Goal: Task Accomplishment & Management: Complete application form

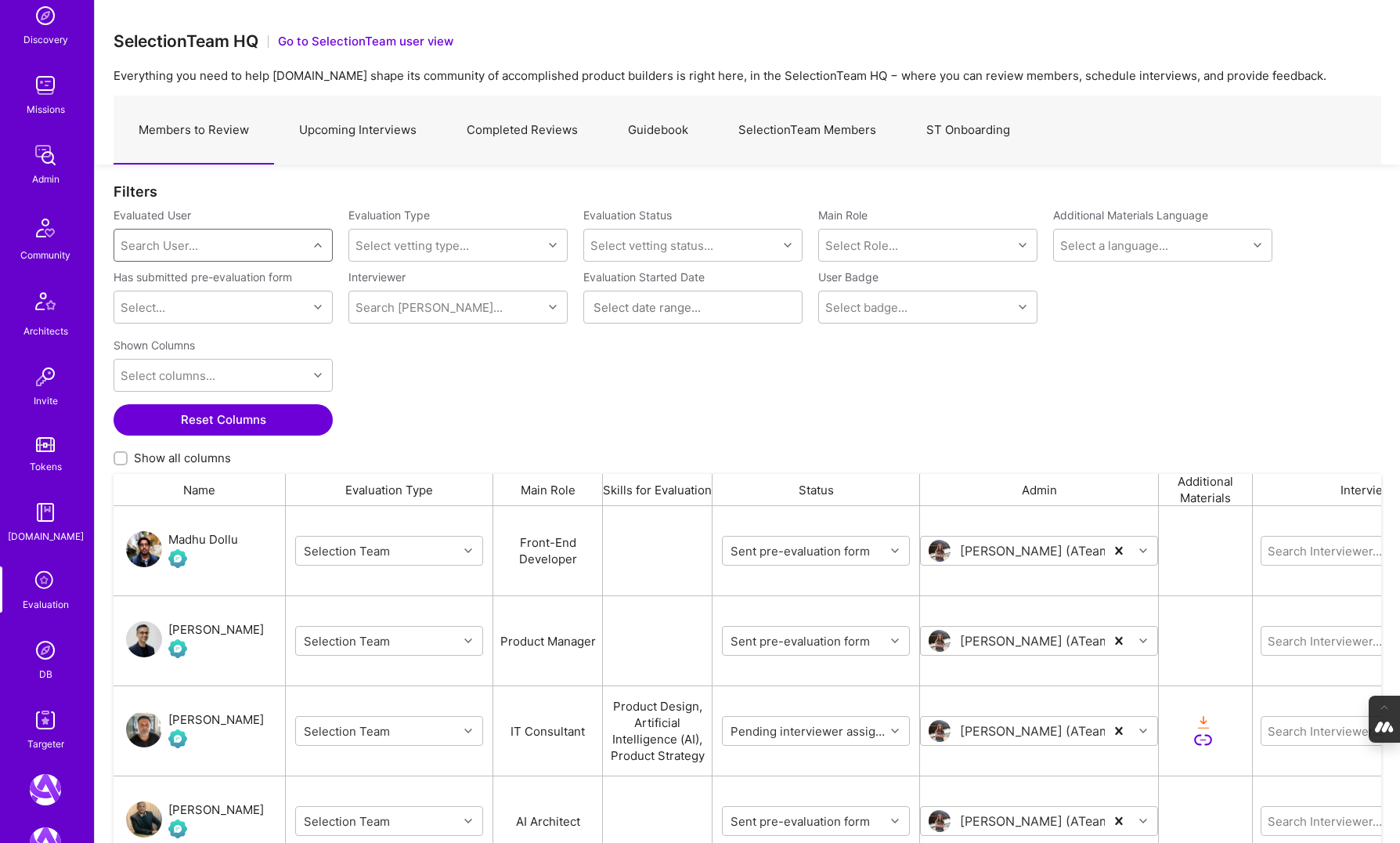
scroll to position [167, 0]
click at [50, 659] on img at bounding box center [45, 646] width 31 height 31
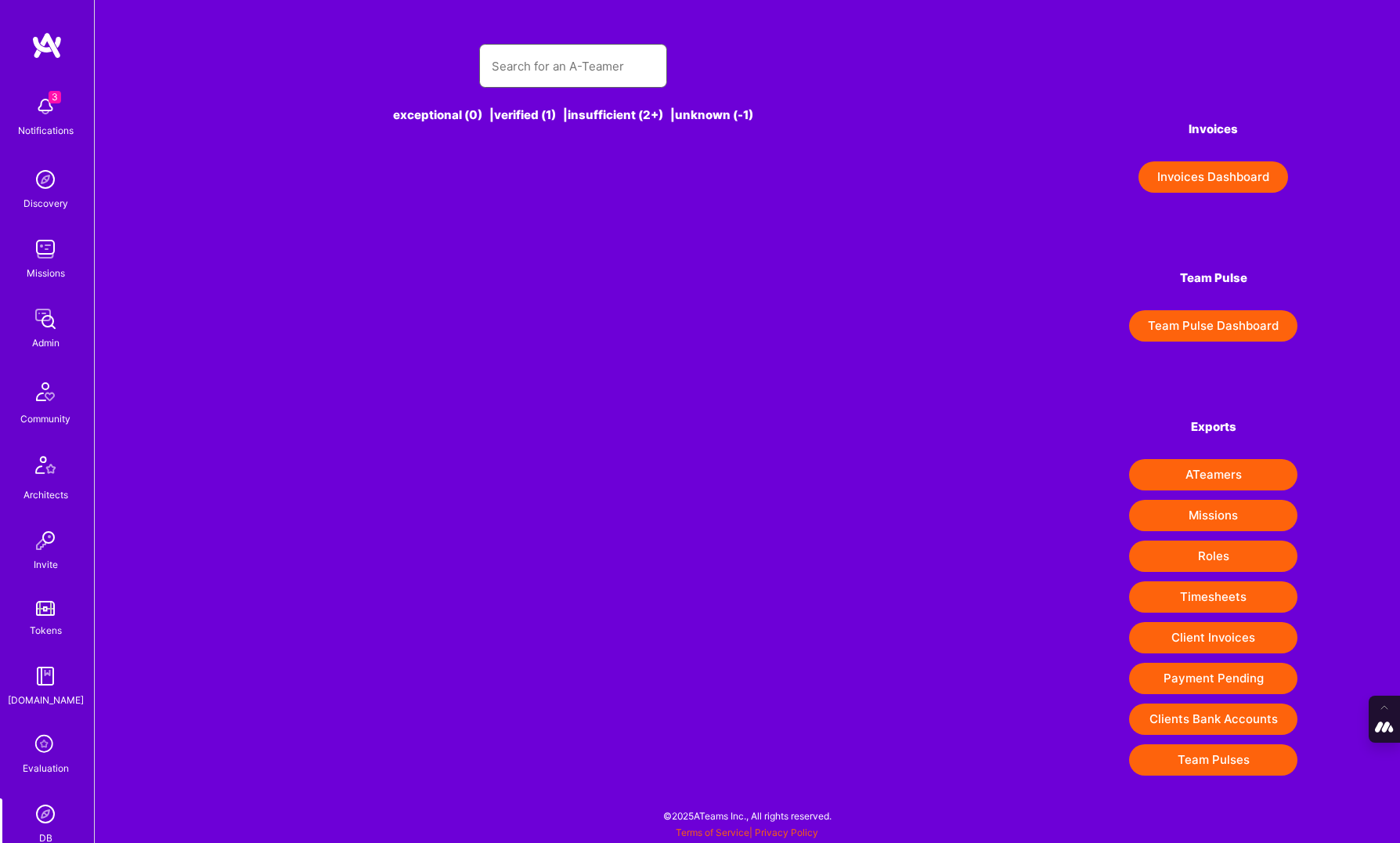
click at [546, 60] on input "text" at bounding box center [573, 66] width 163 height 40
paste input "[PERSON_NAME]"
type input "[PERSON_NAME]"
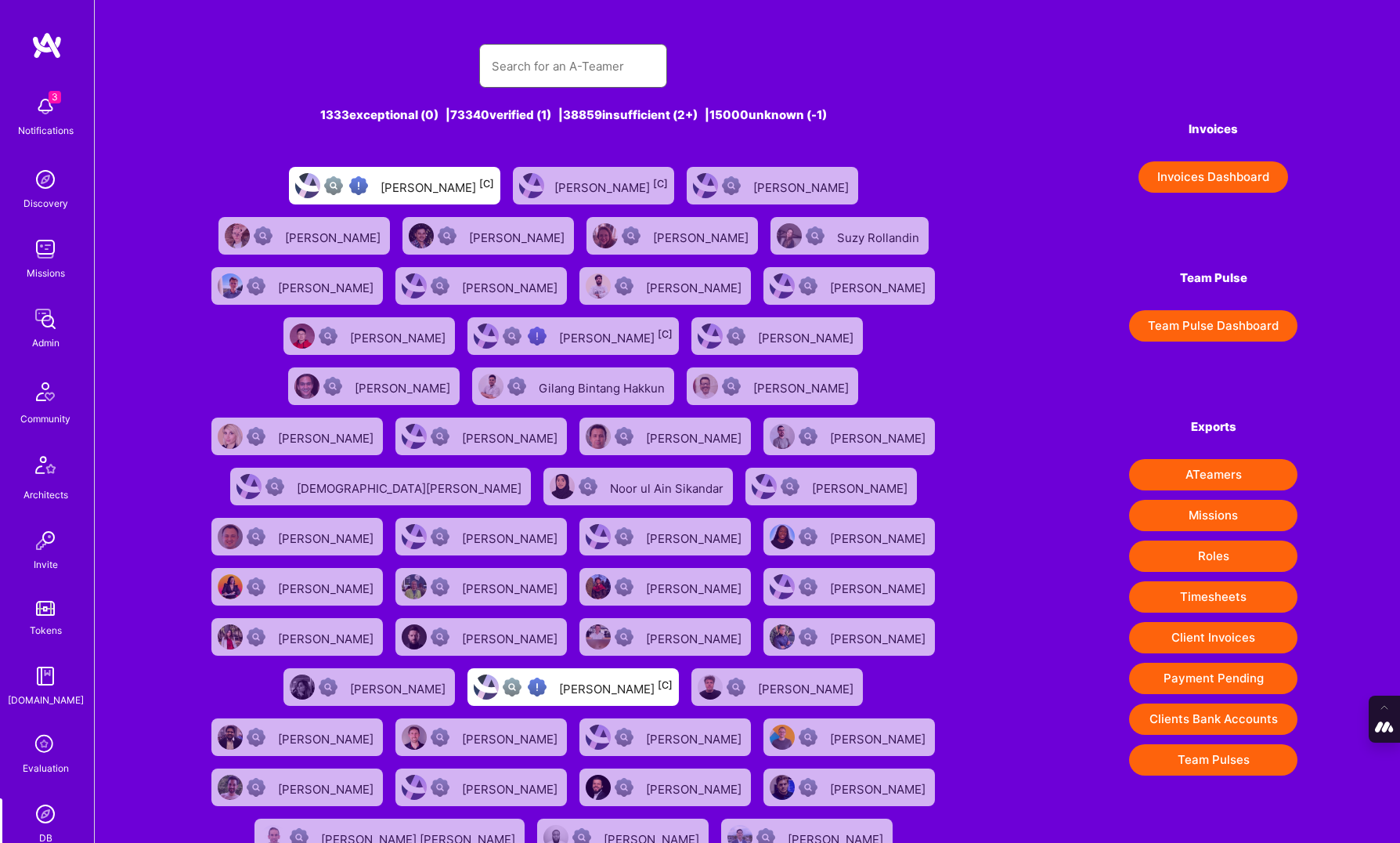
paste input "[PERSON_NAME]"
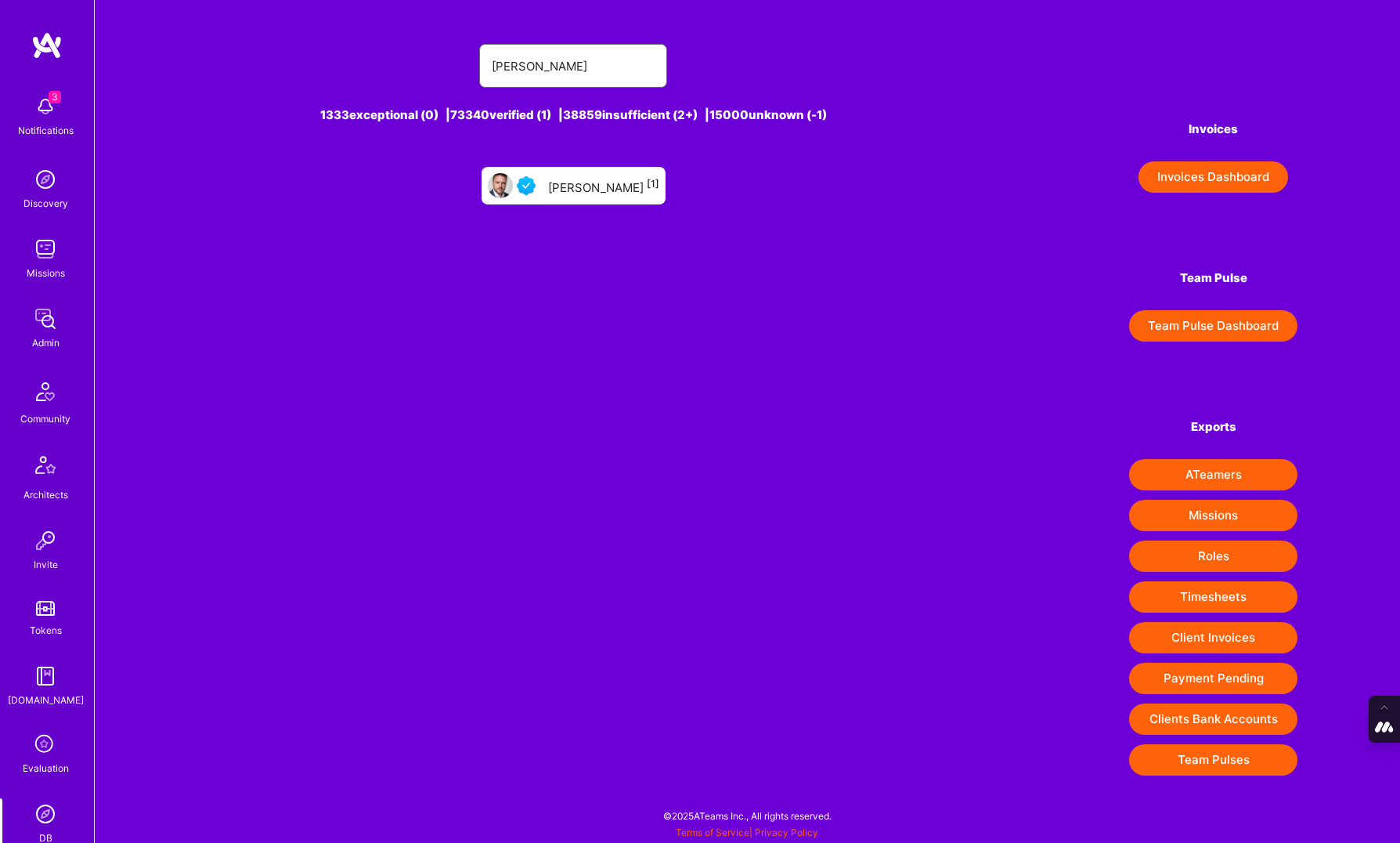
type input "[PERSON_NAME]"
click at [586, 174] on div "[PERSON_NAME] [1]" at bounding box center [574, 185] width 184 height 38
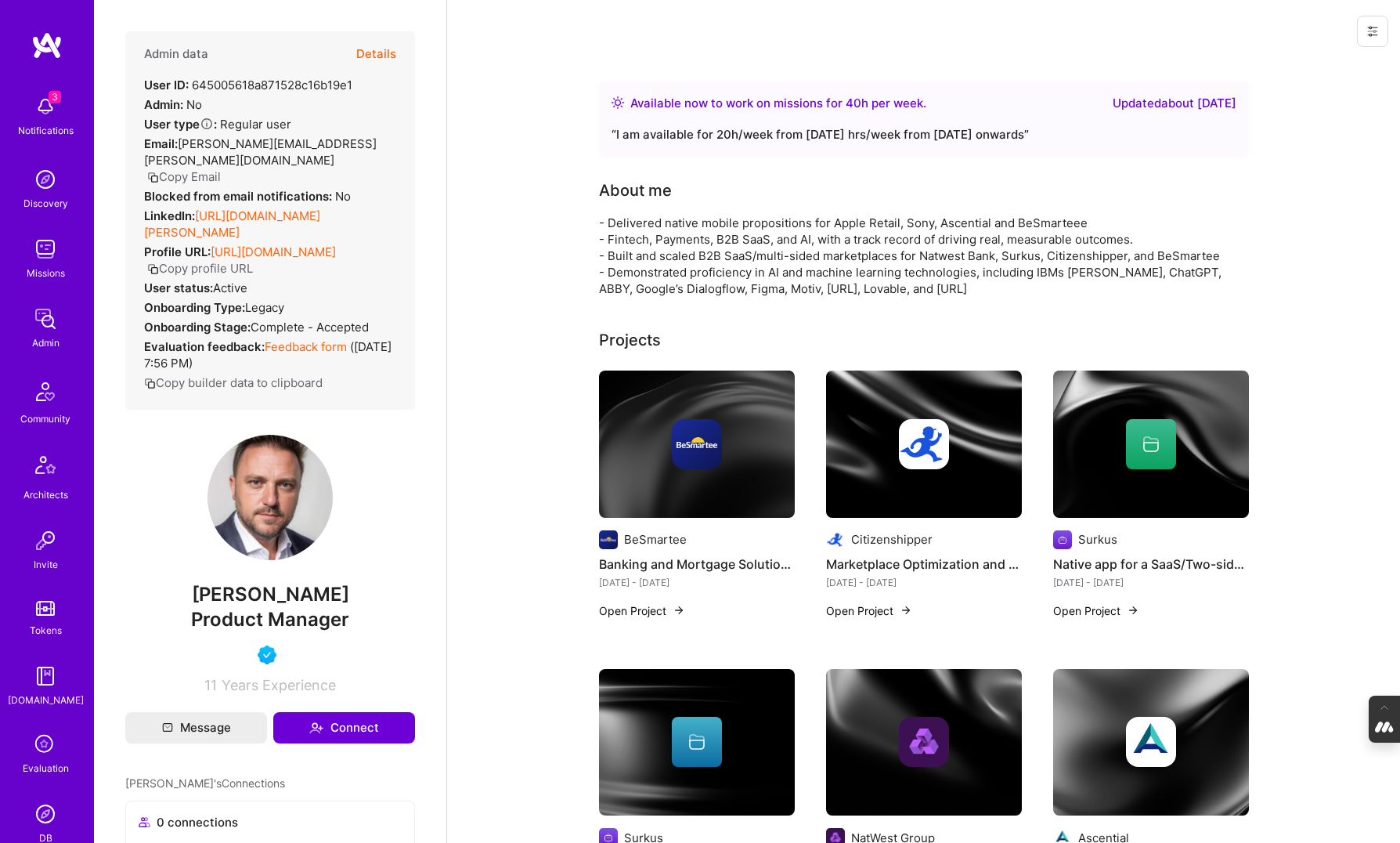
click at [383, 52] on button "Details" at bounding box center [376, 54] width 40 height 45
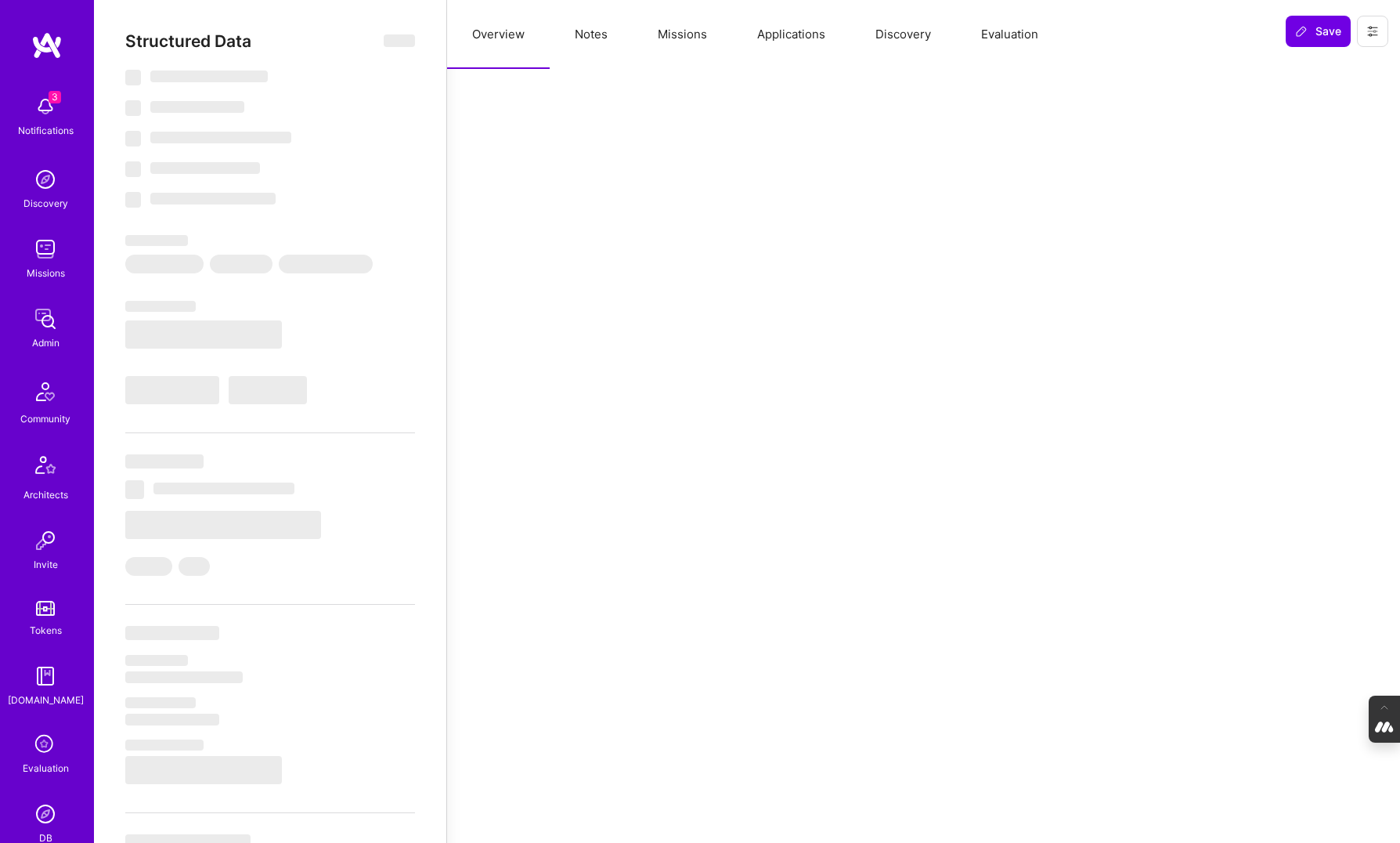
click at [1008, 27] on button "Evaluation" at bounding box center [1009, 35] width 107 height 69
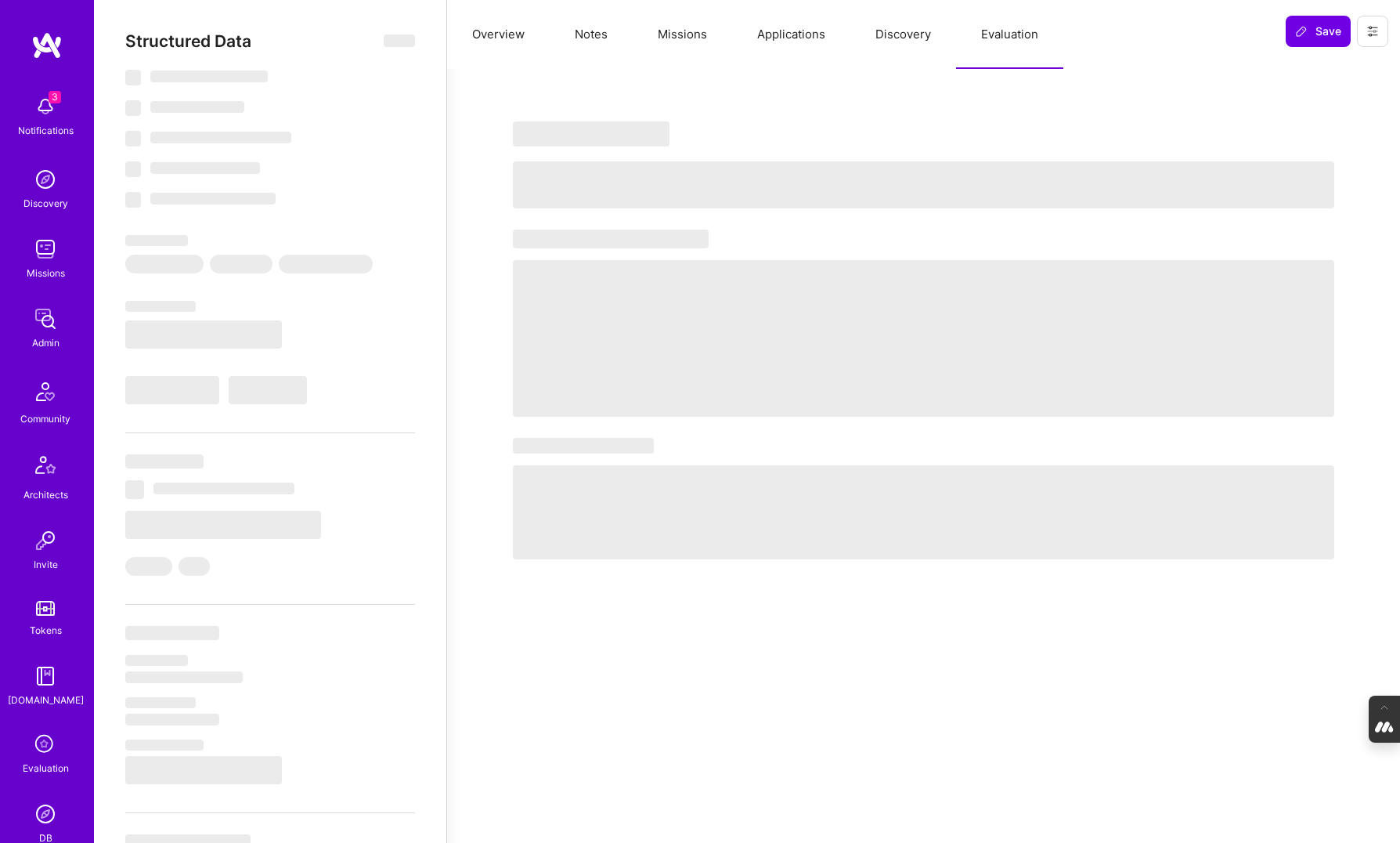
select select "Right Now"
select select "4"
select select "7"
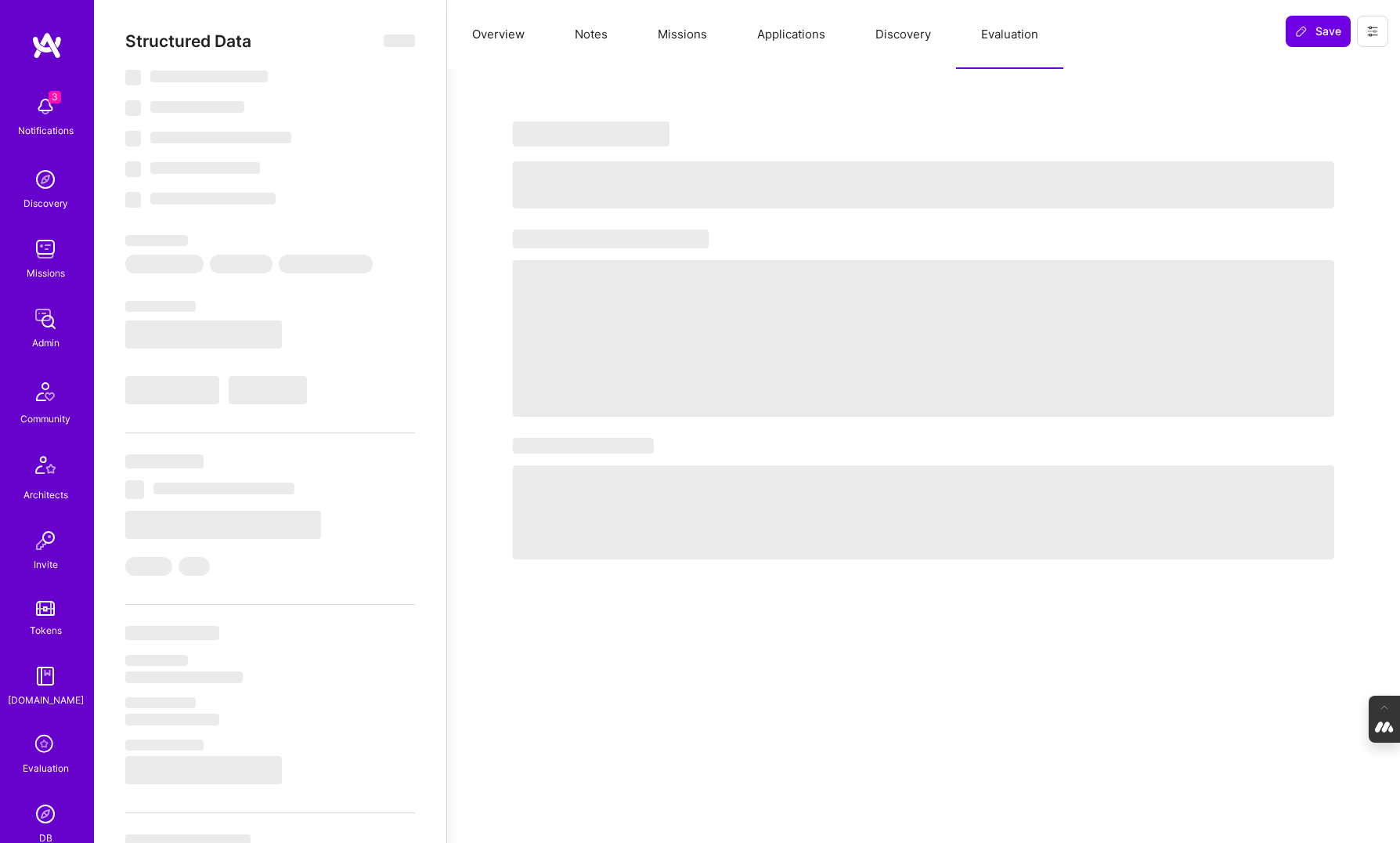
select select "US"
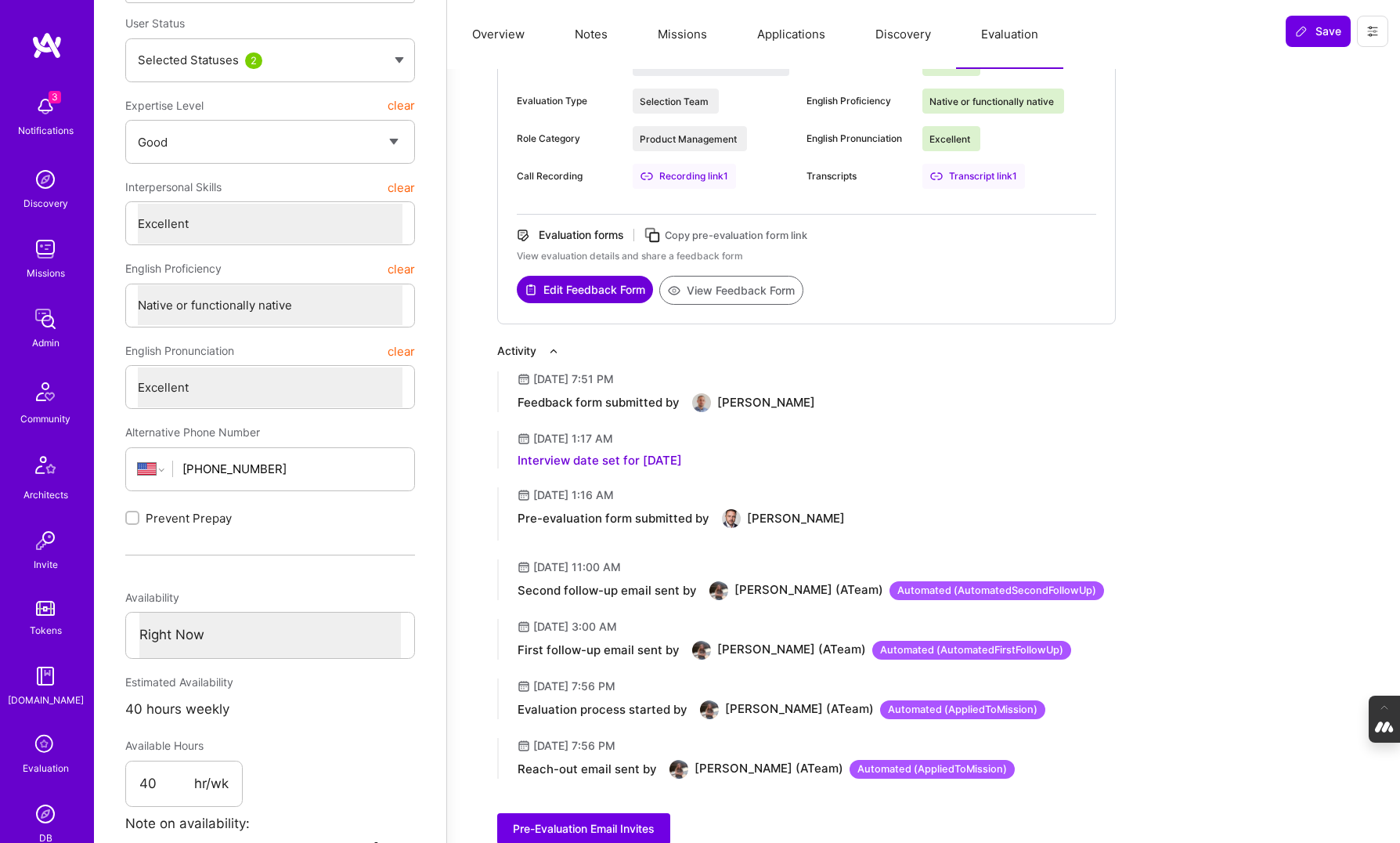
scroll to position [238, 0]
type textarea "x"
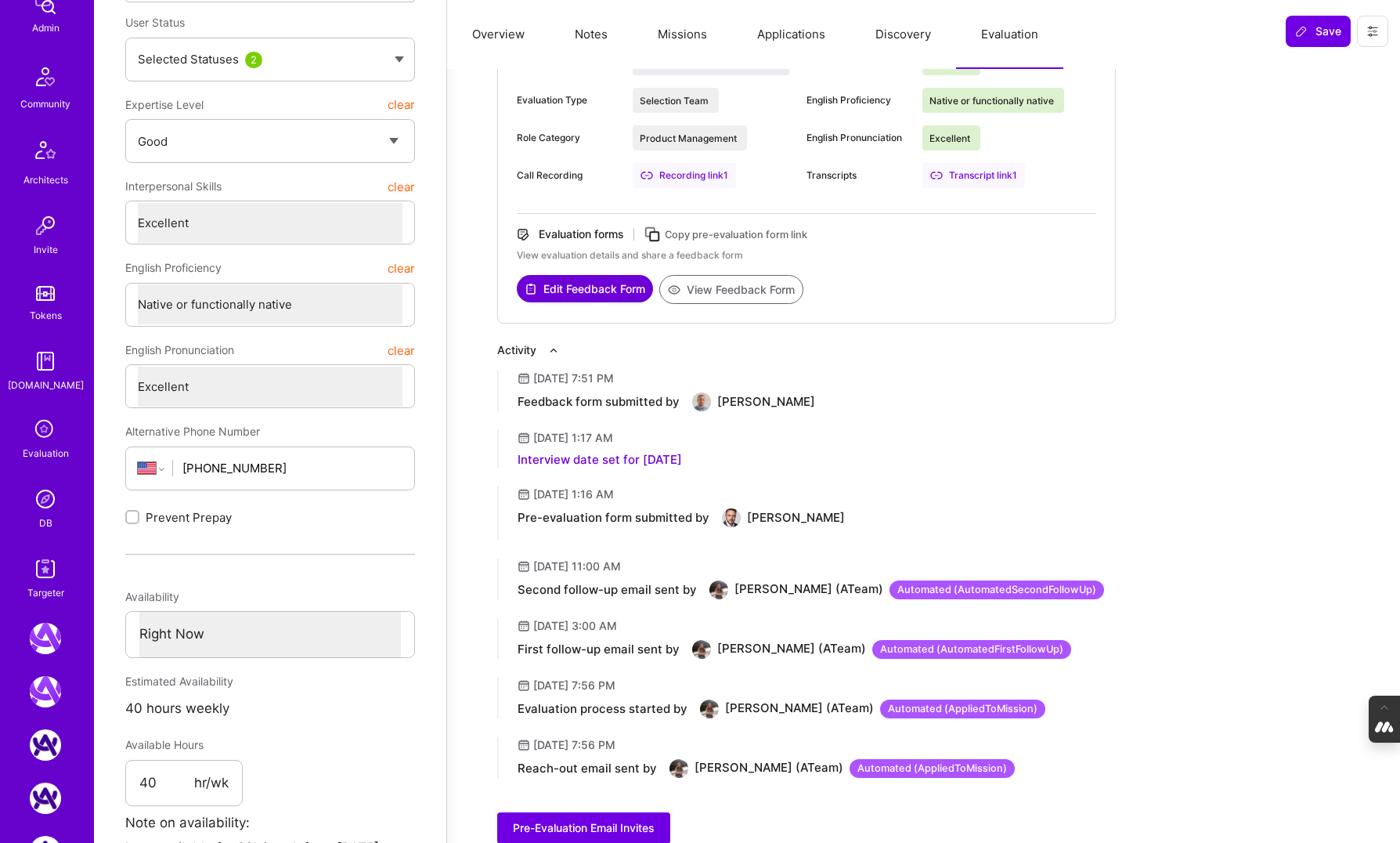
scroll to position [321, 0]
click at [42, 489] on img at bounding box center [45, 493] width 31 height 31
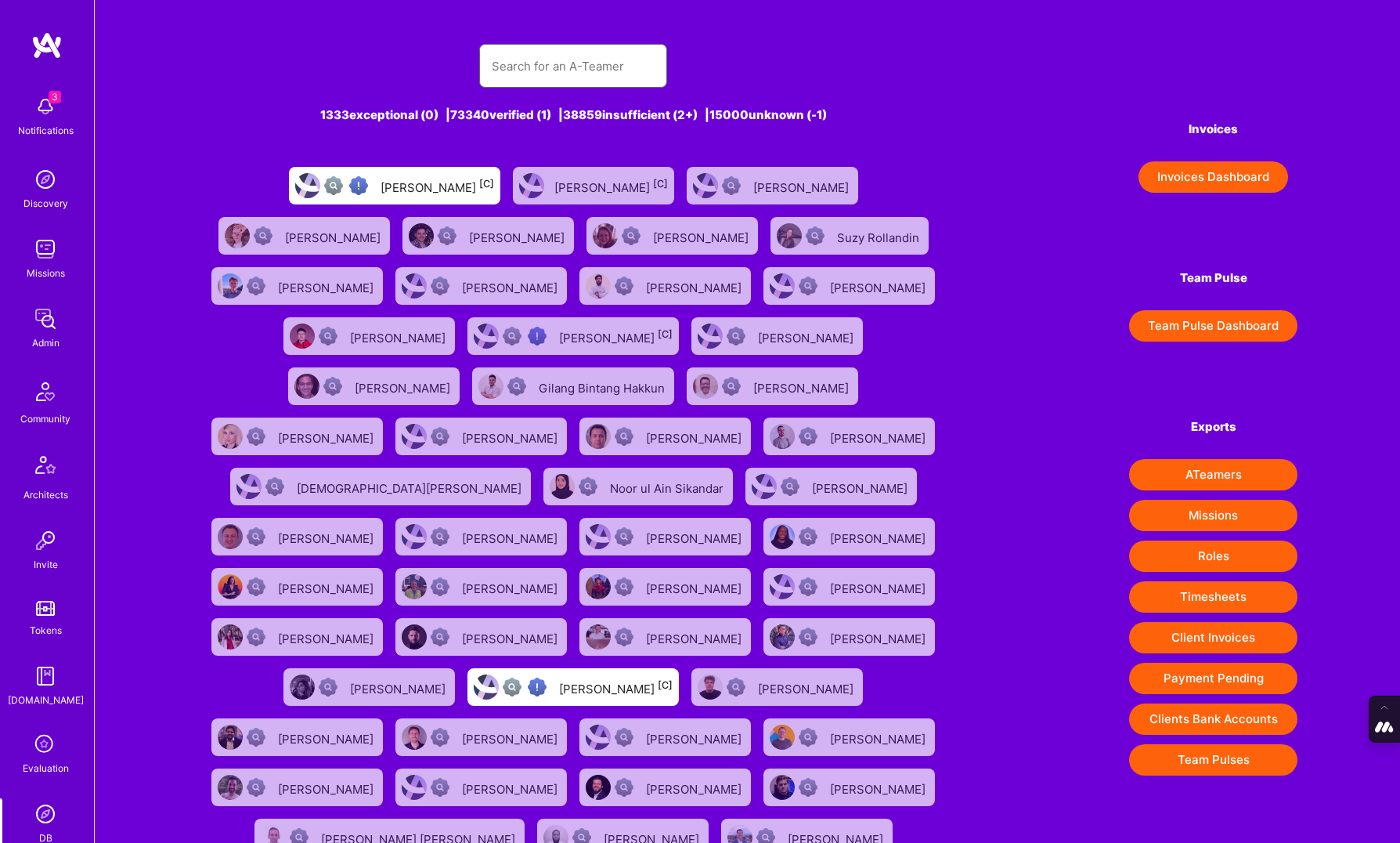
click at [591, 73] on input "text" at bounding box center [573, 66] width 163 height 40
paste input "[PERSON_NAME]"
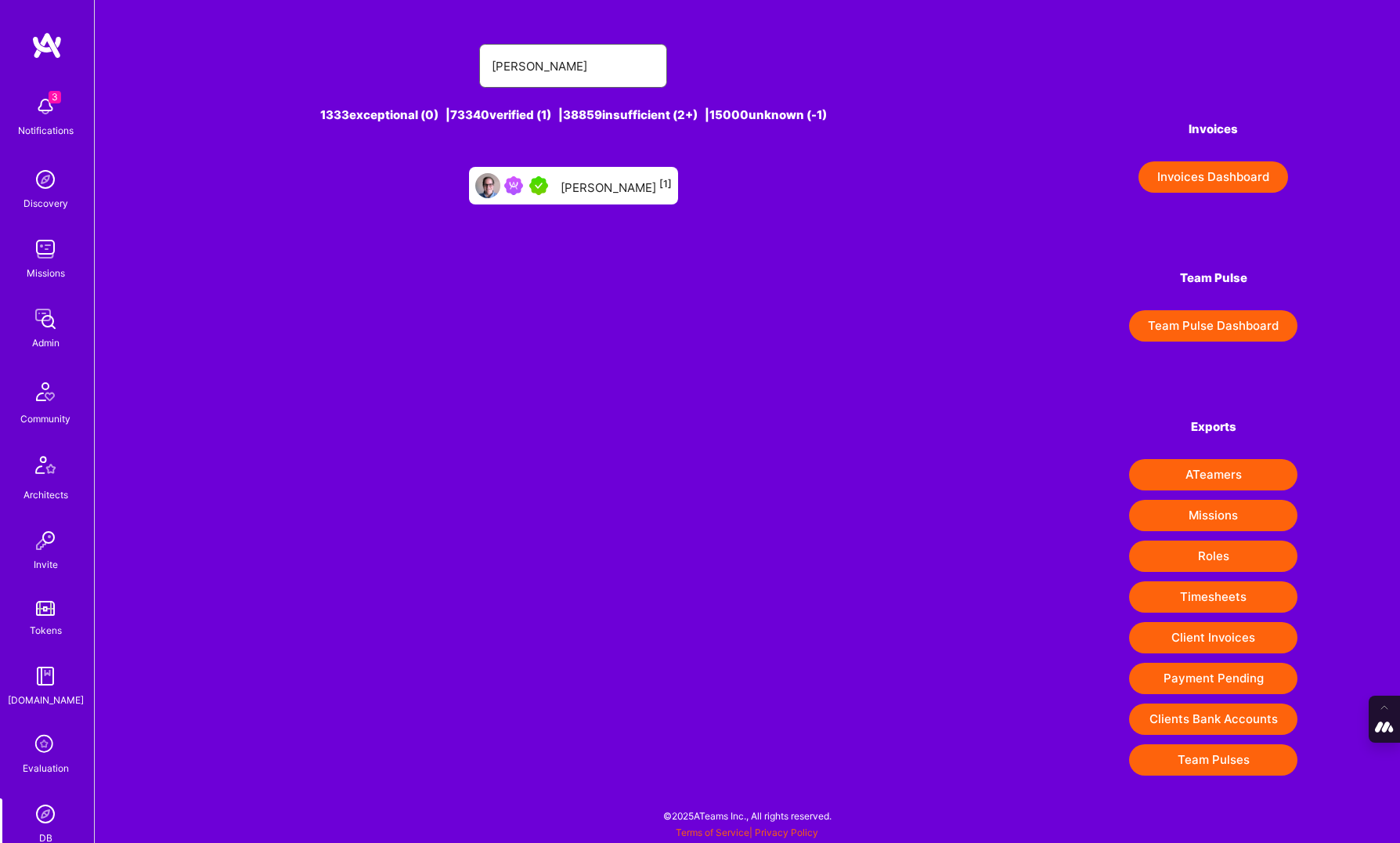
type input "[PERSON_NAME]"
click at [598, 176] on div "[PERSON_NAME] [1]" at bounding box center [616, 185] width 111 height 20
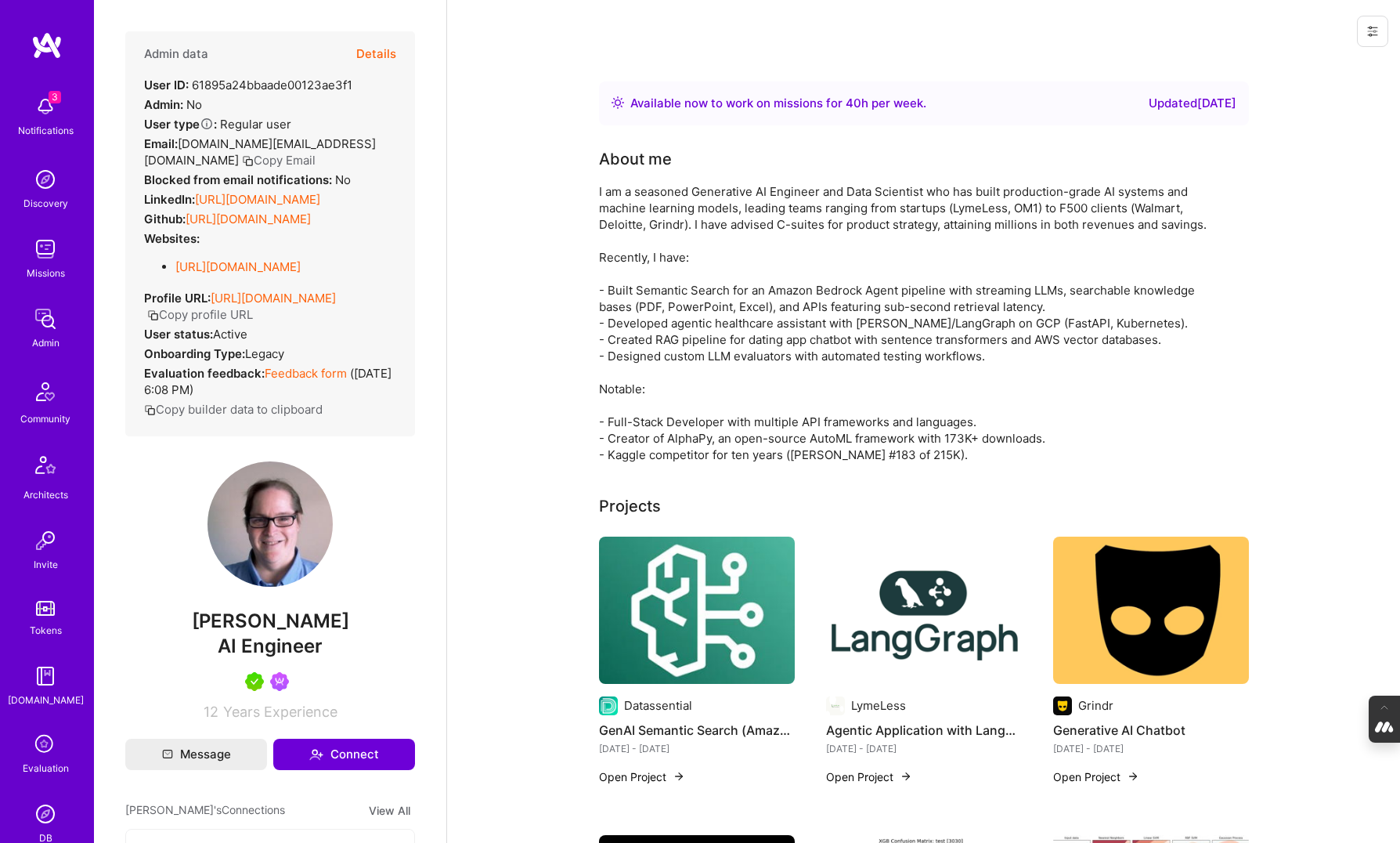
click at [384, 45] on button "Details" at bounding box center [376, 54] width 40 height 45
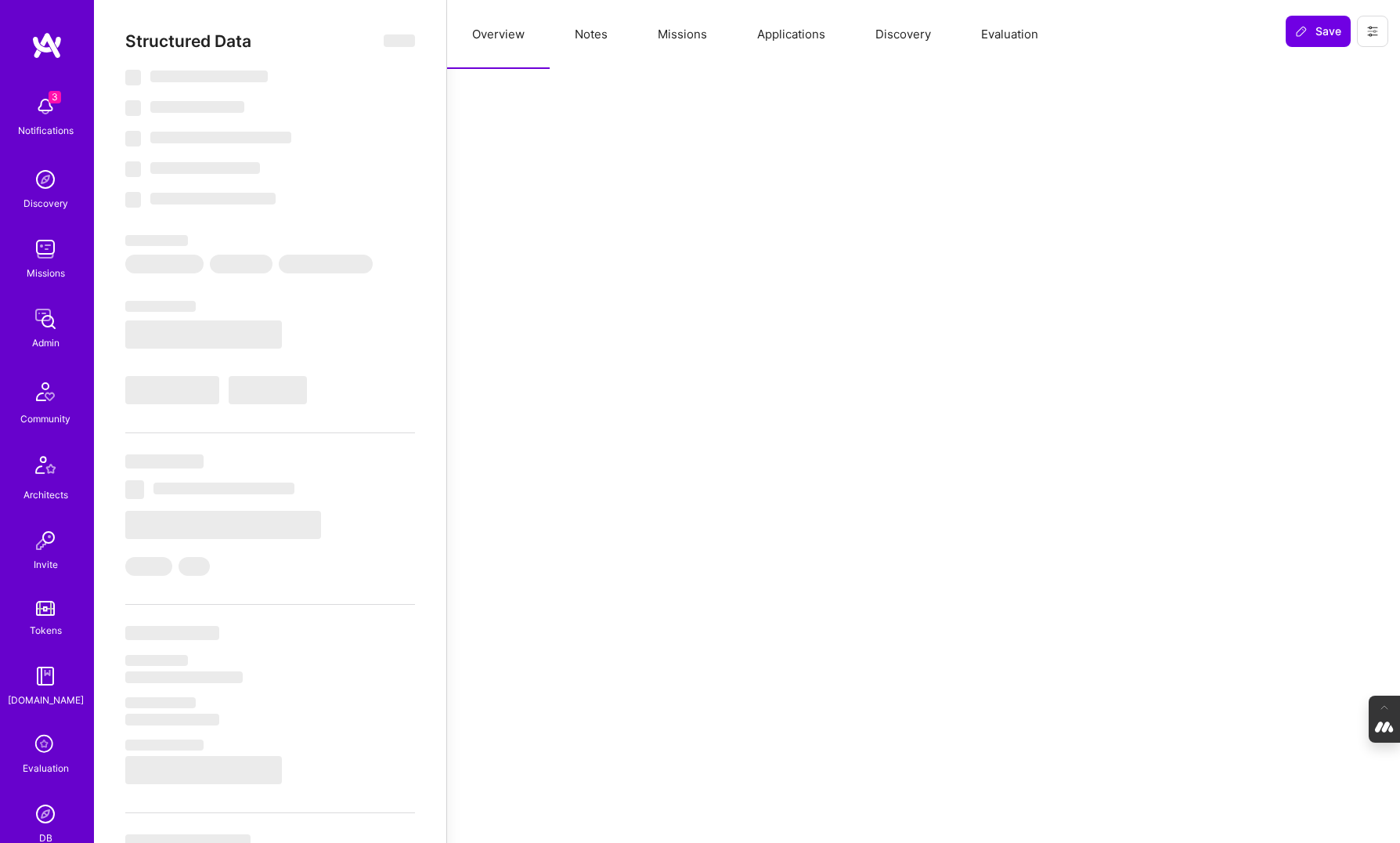
click at [1017, 28] on button "Evaluation" at bounding box center [1009, 35] width 107 height 69
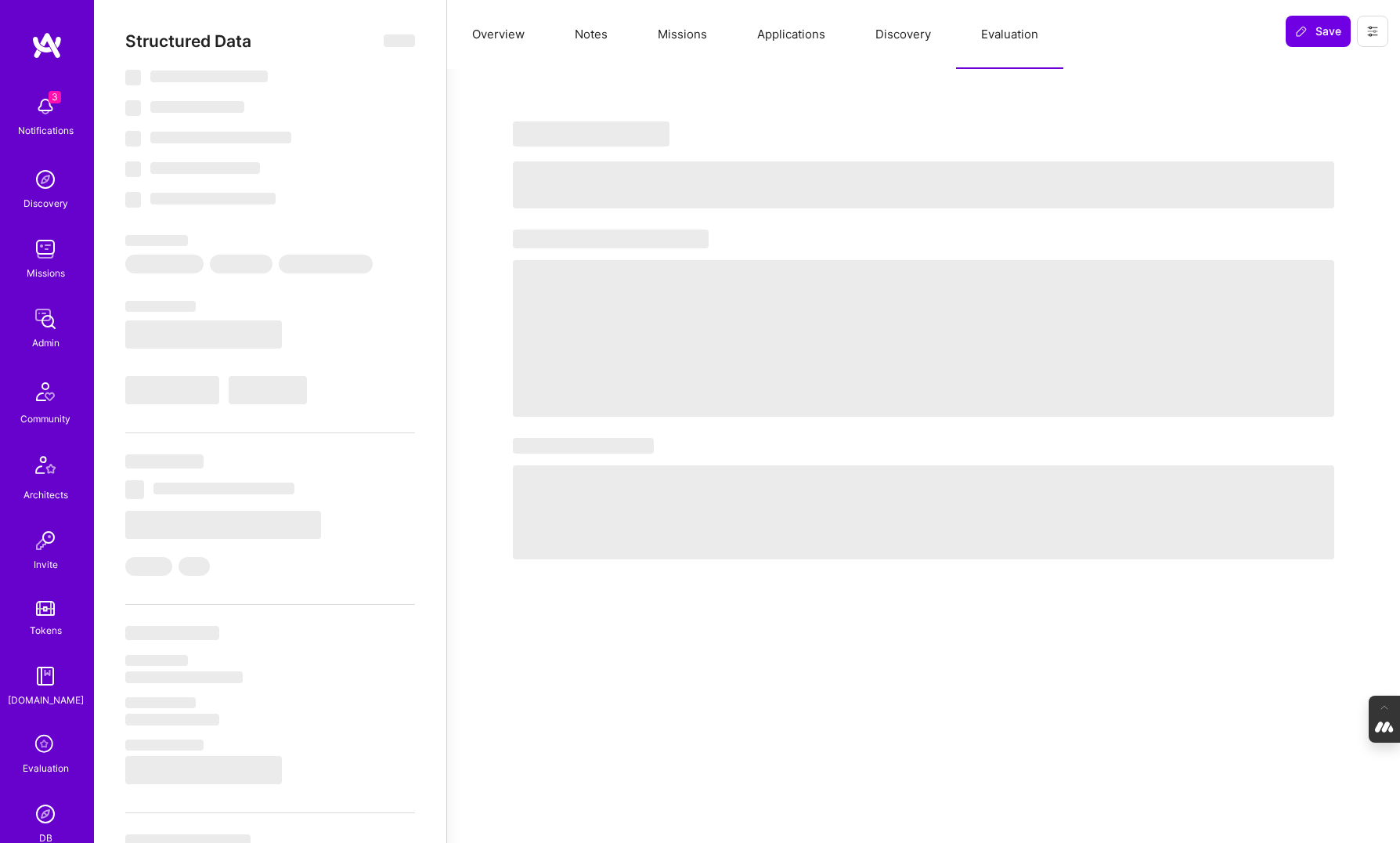
type textarea "x"
select select "Right Now"
select select "5"
select select "7"
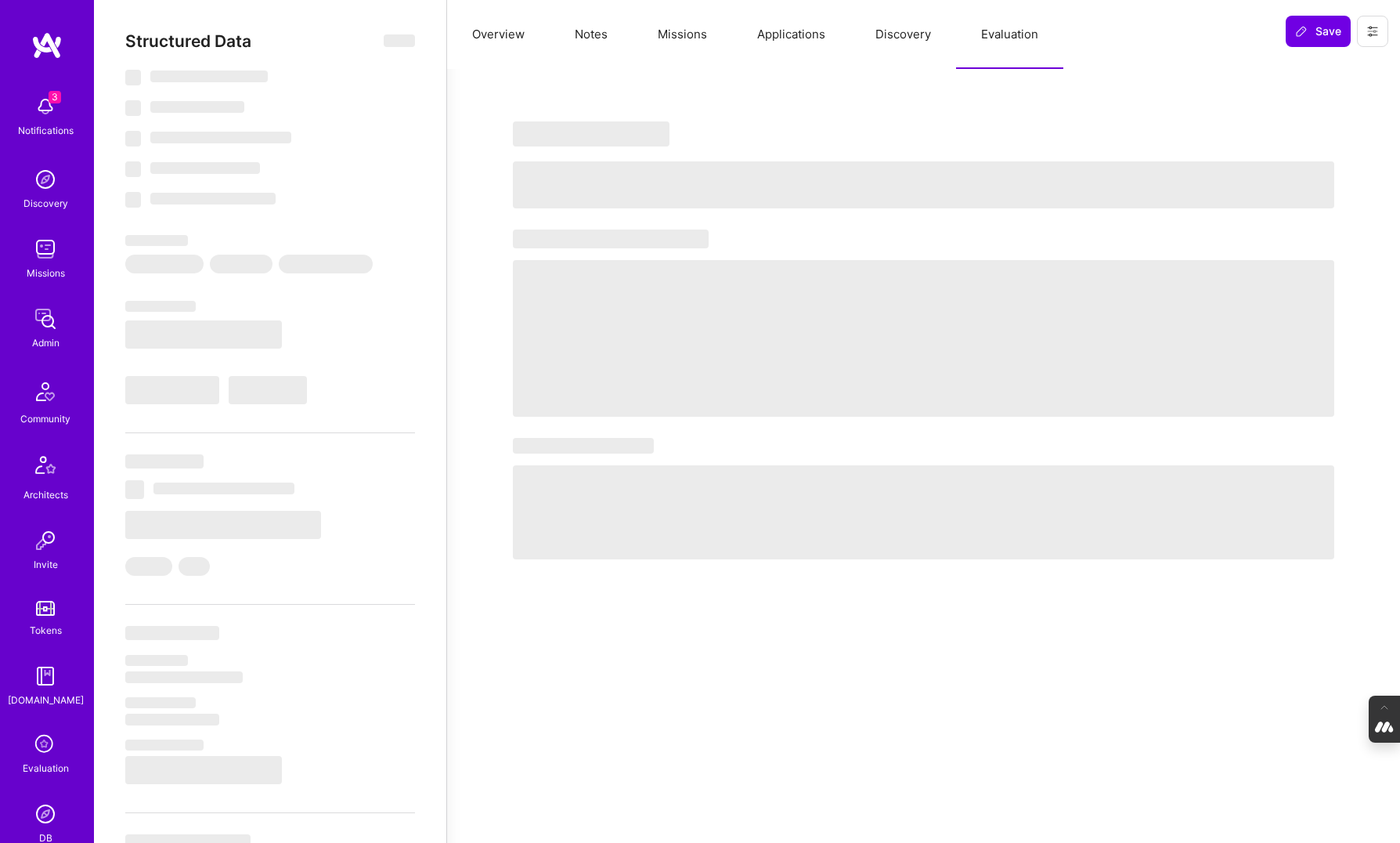
select select "7"
select select "US"
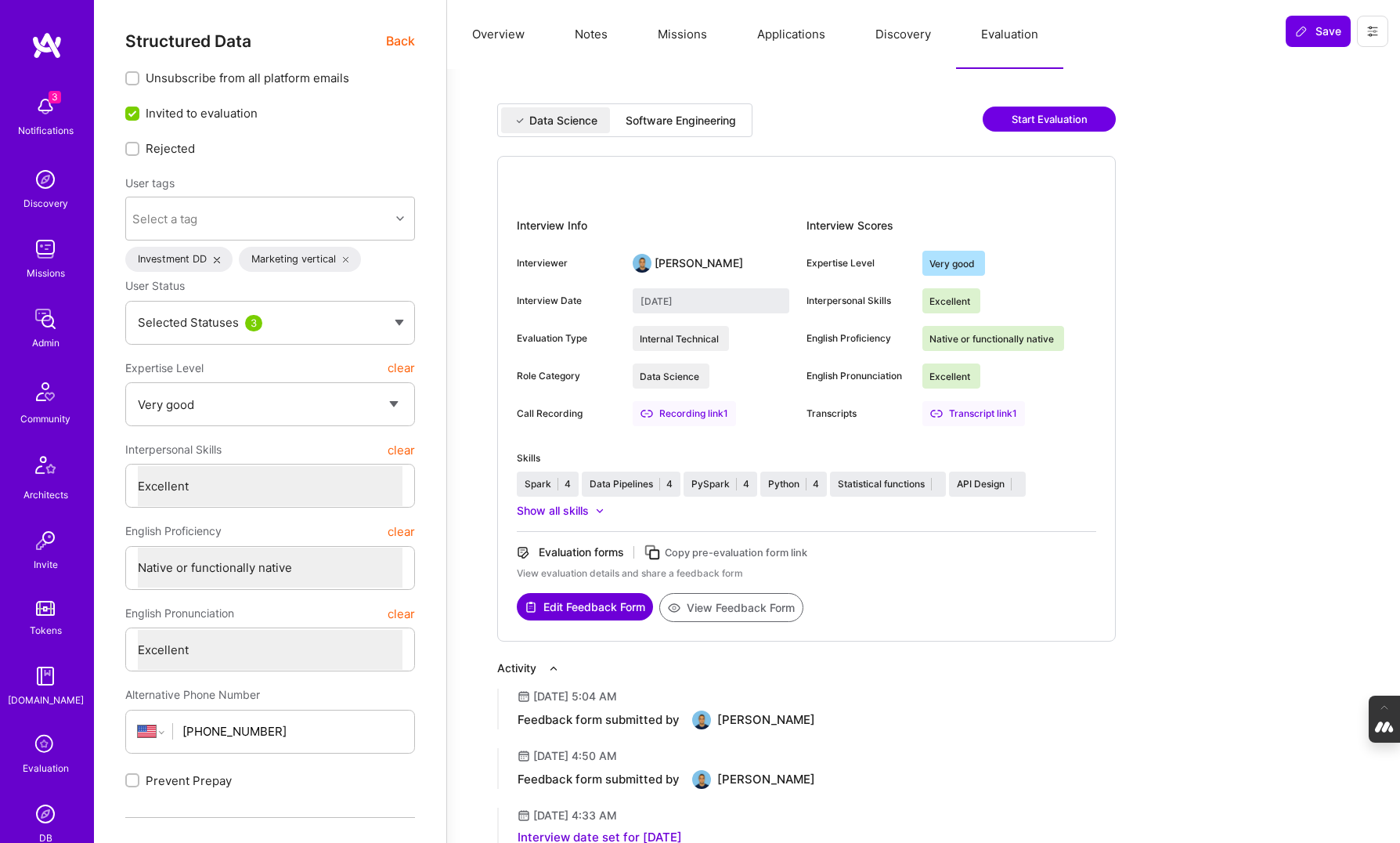
click at [697, 123] on div "Software Engineering" at bounding box center [681, 120] width 110 height 15
type input "[DATE]"
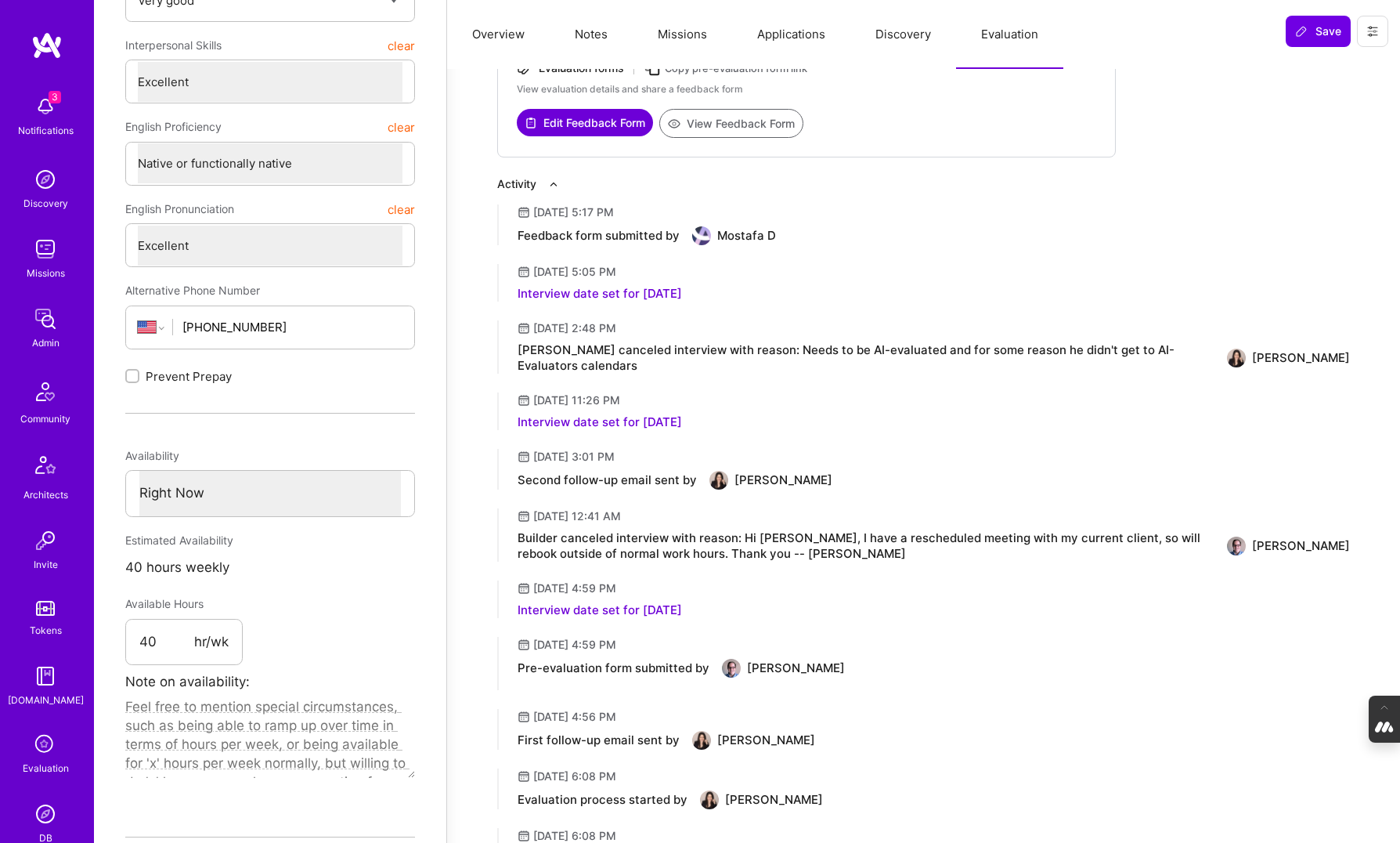
scroll to position [404, 0]
